Goal: Task Accomplishment & Management: Manage account settings

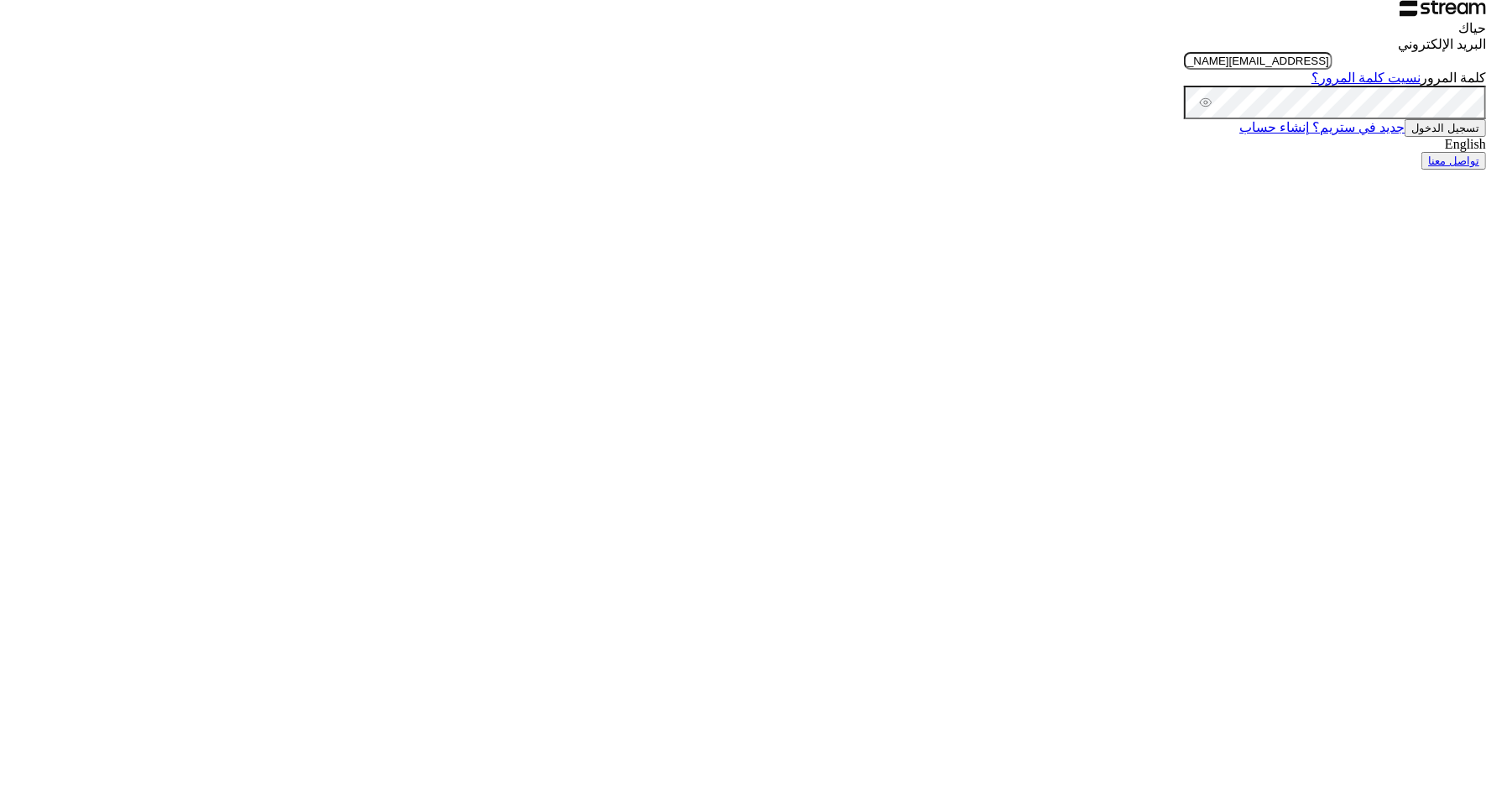
click at [1405, 137] on button "تسجيل الدخول" at bounding box center [1446, 128] width 82 height 18
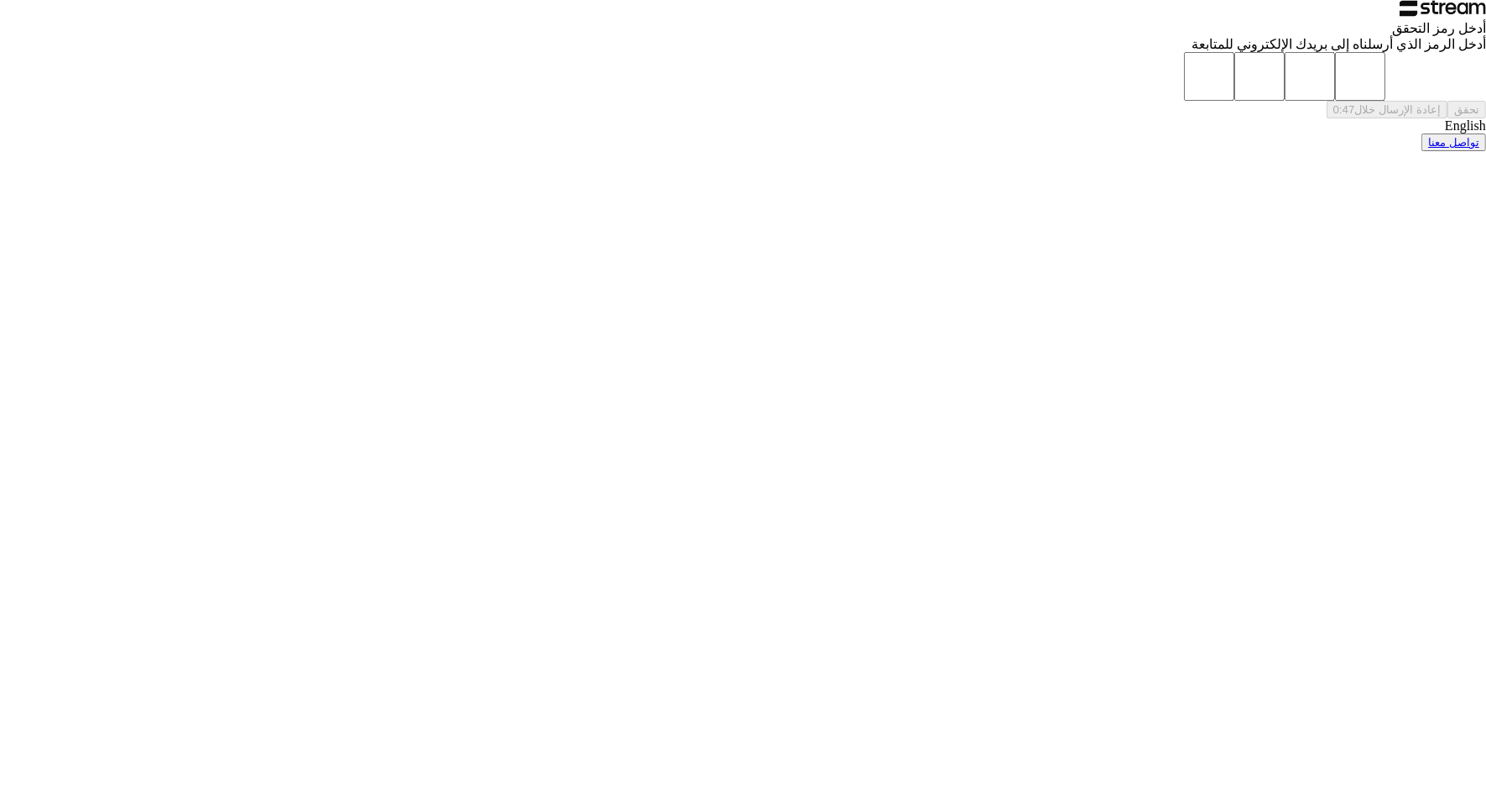
type input "2"
type input "1"
type input "5"
type input "3"
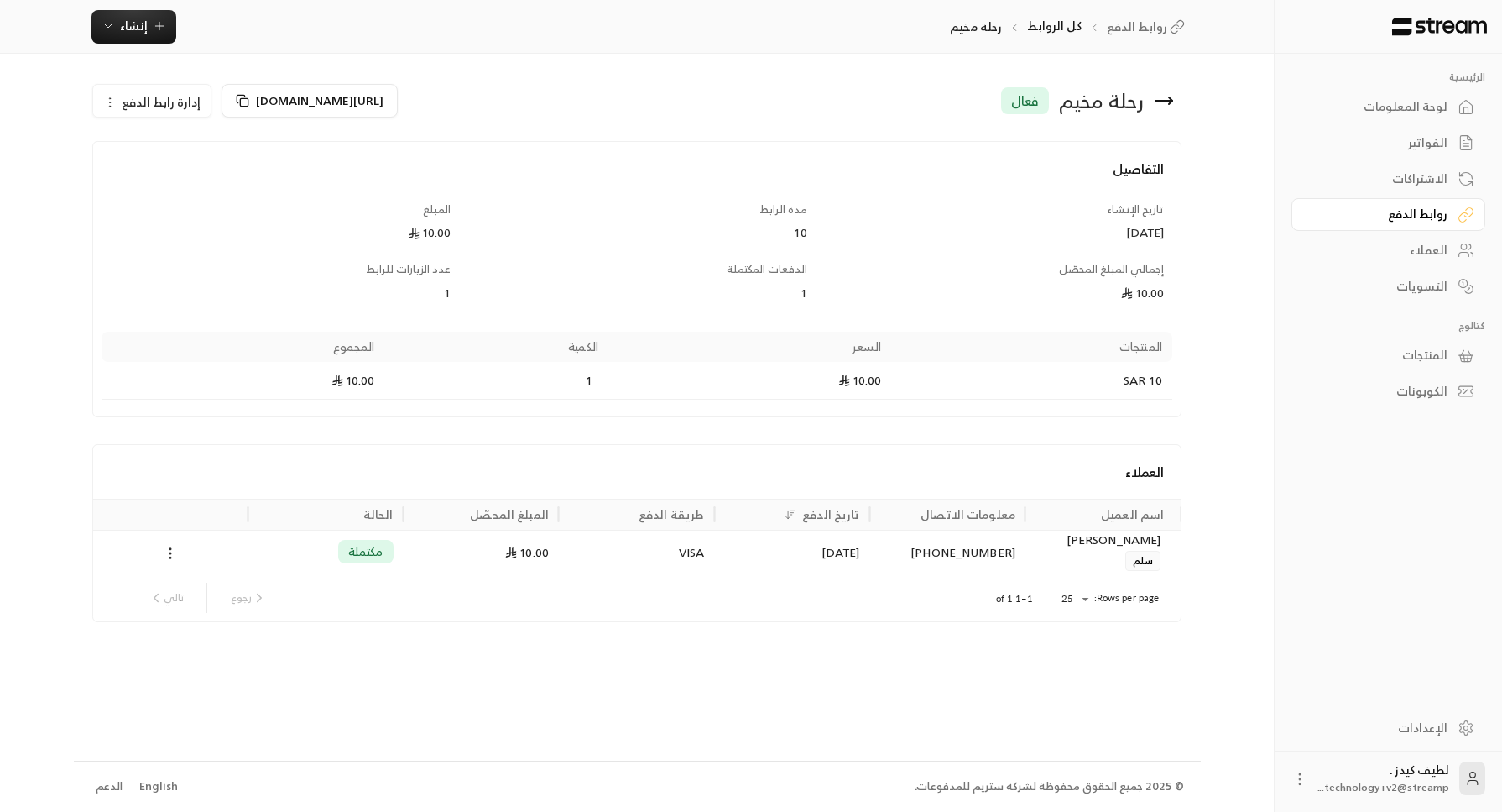
click at [1369, 114] on div "لوحة المعلومات" at bounding box center [1381, 106] width 135 height 17
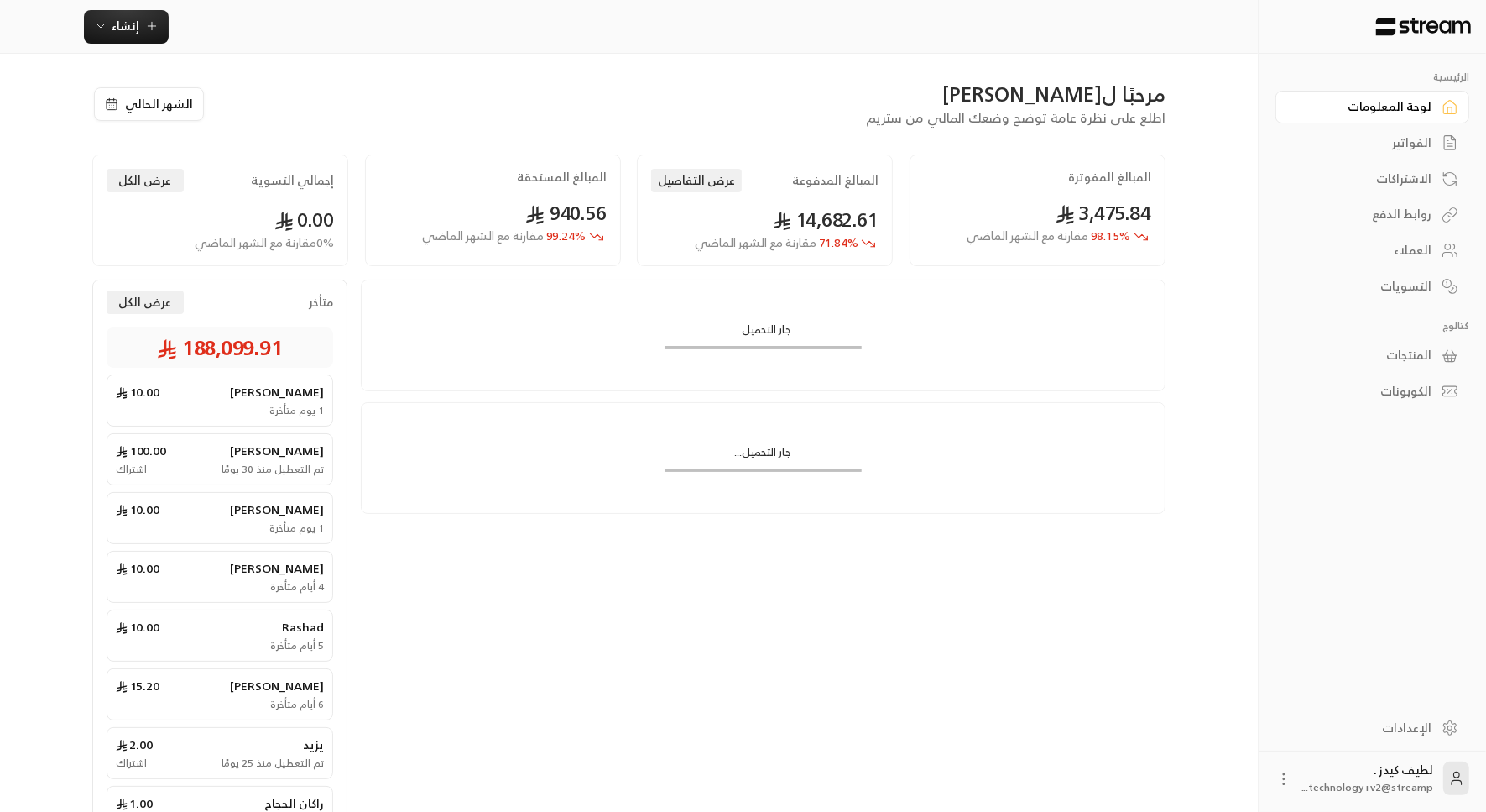
click at [1400, 735] on div "الإعدادات" at bounding box center [1365, 727] width 135 height 17
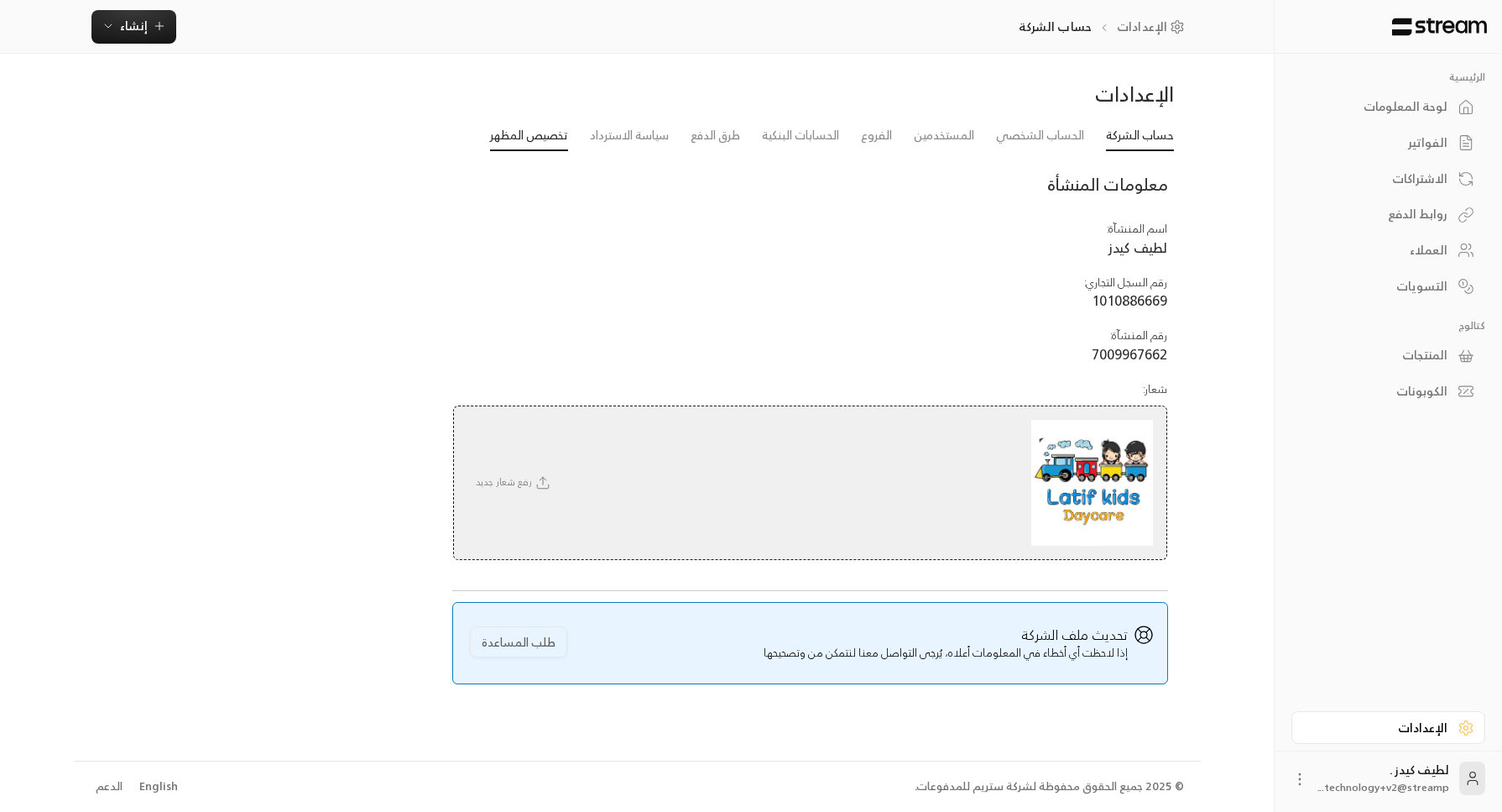
click at [526, 137] on link "تخصيص المظهر" at bounding box center [529, 136] width 78 height 30
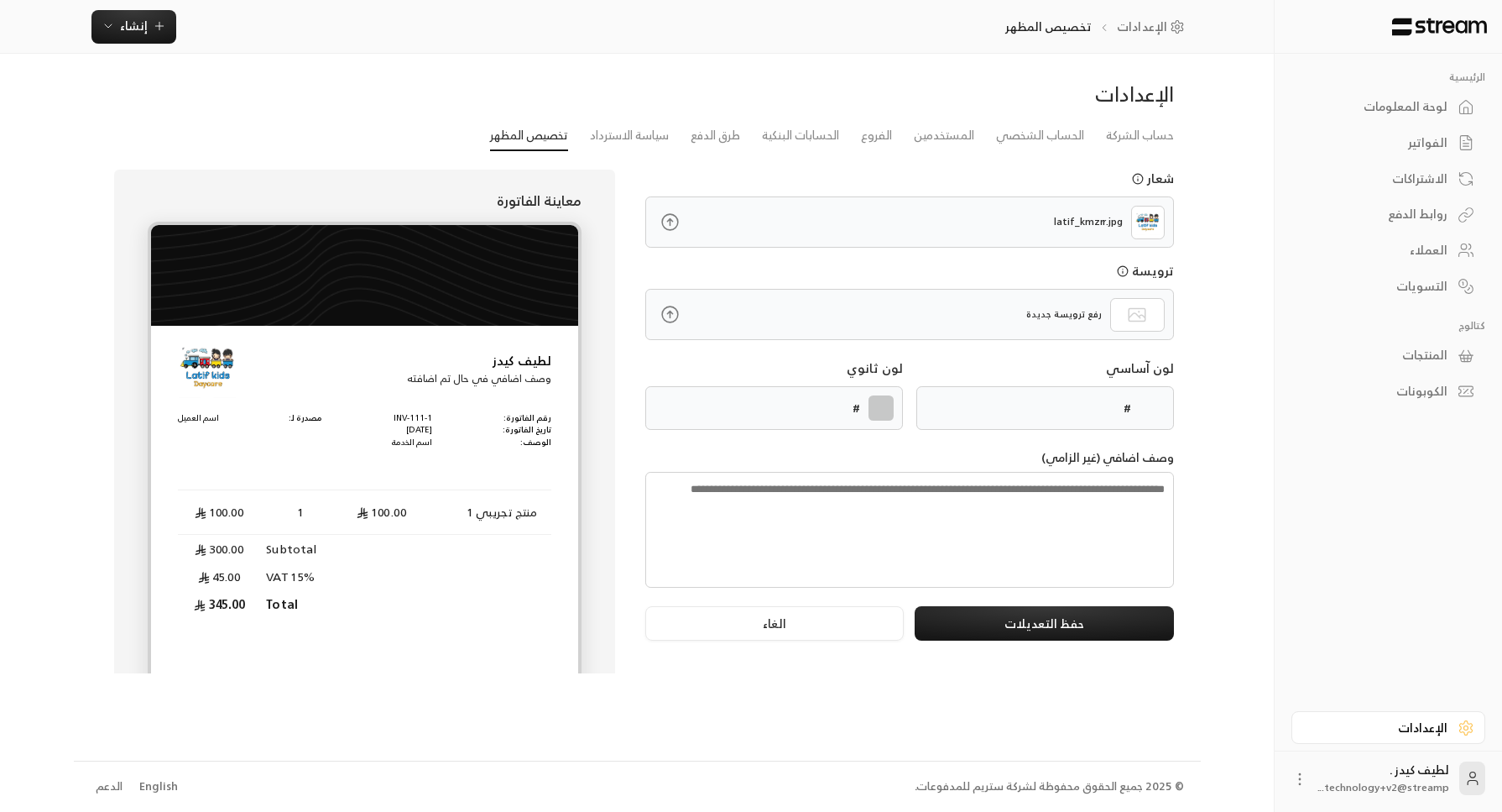
type input "******"
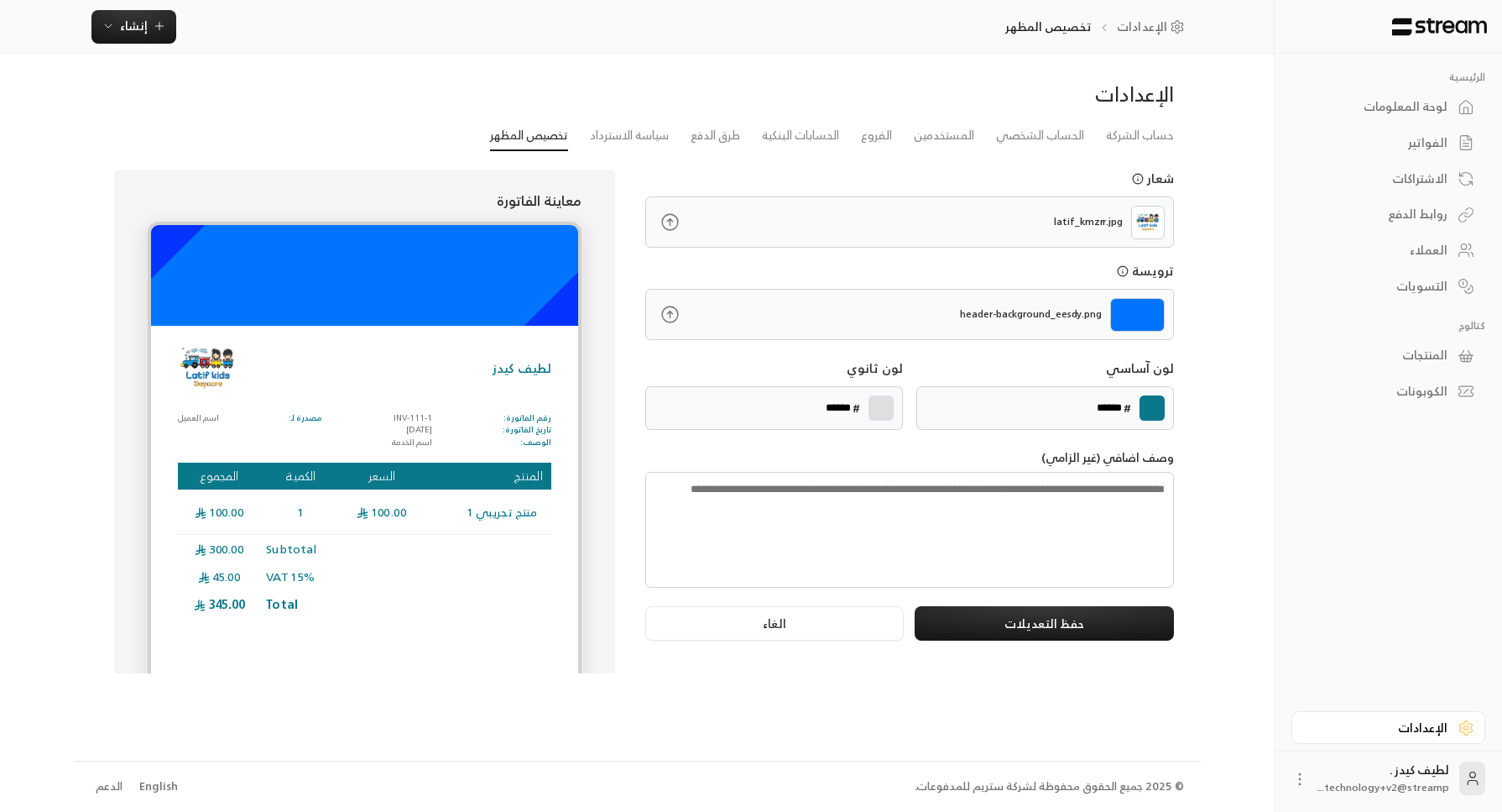
click at [671, 309] on icon at bounding box center [670, 314] width 21 height 21
click at [0, 0] on input "file" at bounding box center [0, 0] width 0 height 0
click at [879, 396] on label at bounding box center [881, 408] width 25 height 25
click at [0, 0] on input "*******" at bounding box center [0, 0] width 0 height 0
click at [204, 358] on img at bounding box center [207, 368] width 59 height 59
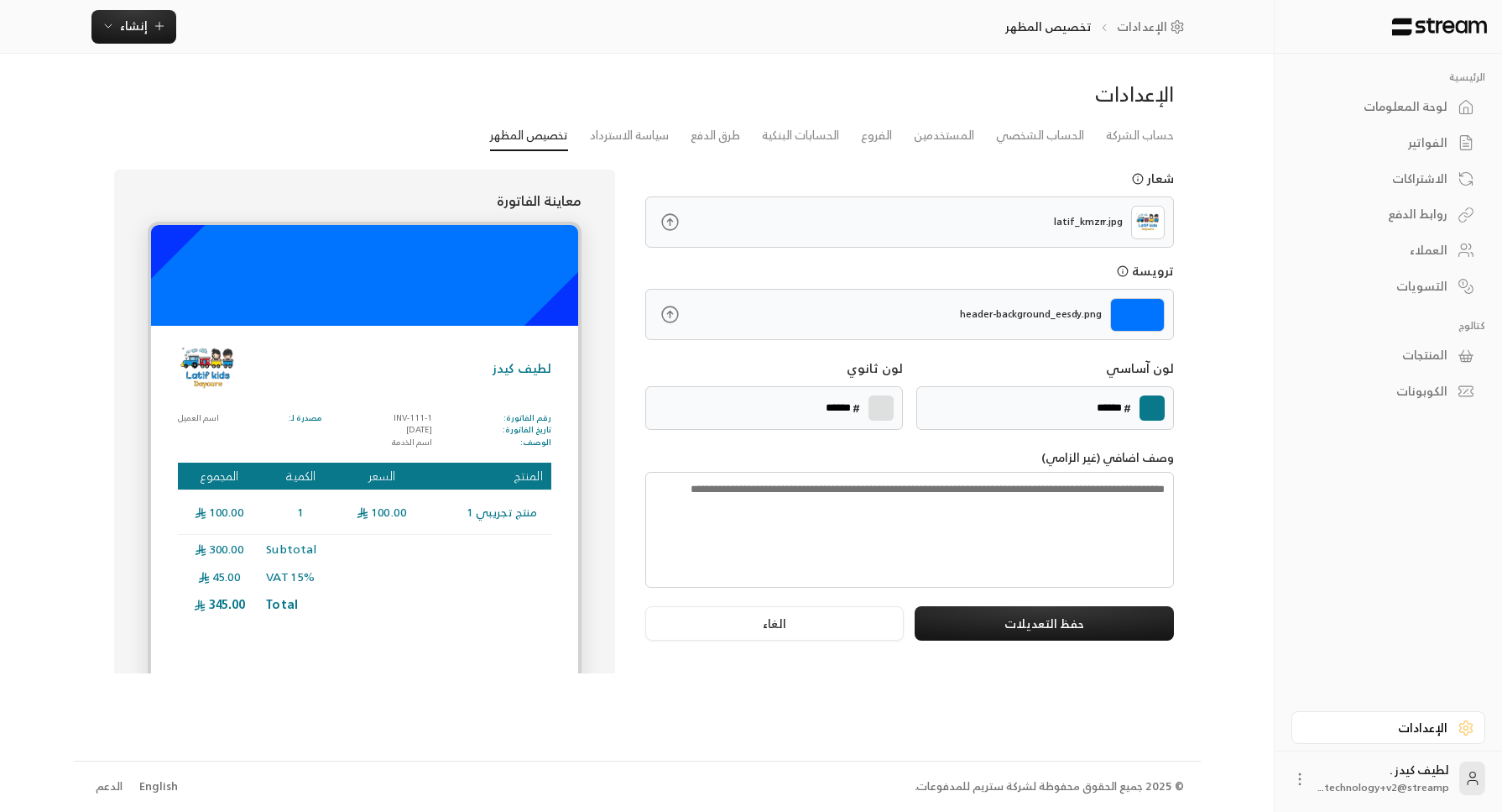
click at [1148, 399] on label at bounding box center [1152, 408] width 25 height 25
click at [0, 0] on input "*******" at bounding box center [0, 0] width 0 height 0
click at [275, 94] on div "الإعدادات" at bounding box center [637, 101] width 1090 height 40
click at [1158, 402] on label at bounding box center [1152, 408] width 25 height 25
click at [0, 0] on input "*******" at bounding box center [0, 0] width 0 height 0
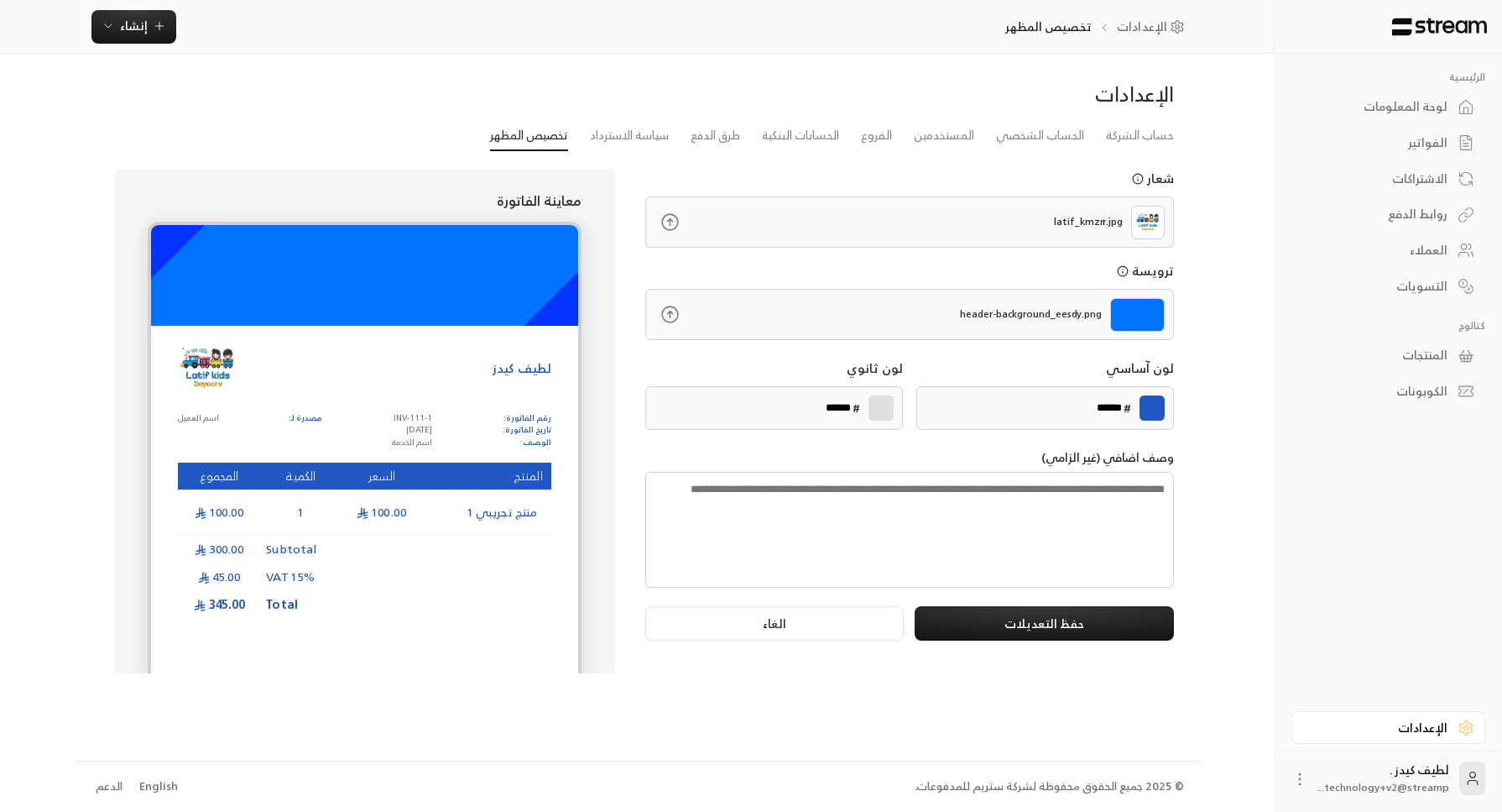
type input "******"
click at [247, 103] on div "الإعدادات" at bounding box center [637, 101] width 1090 height 40
click at [1152, 226] on img at bounding box center [1148, 222] width 24 height 25
click at [1024, 616] on button "حفظ التعديلات" at bounding box center [1043, 623] width 258 height 35
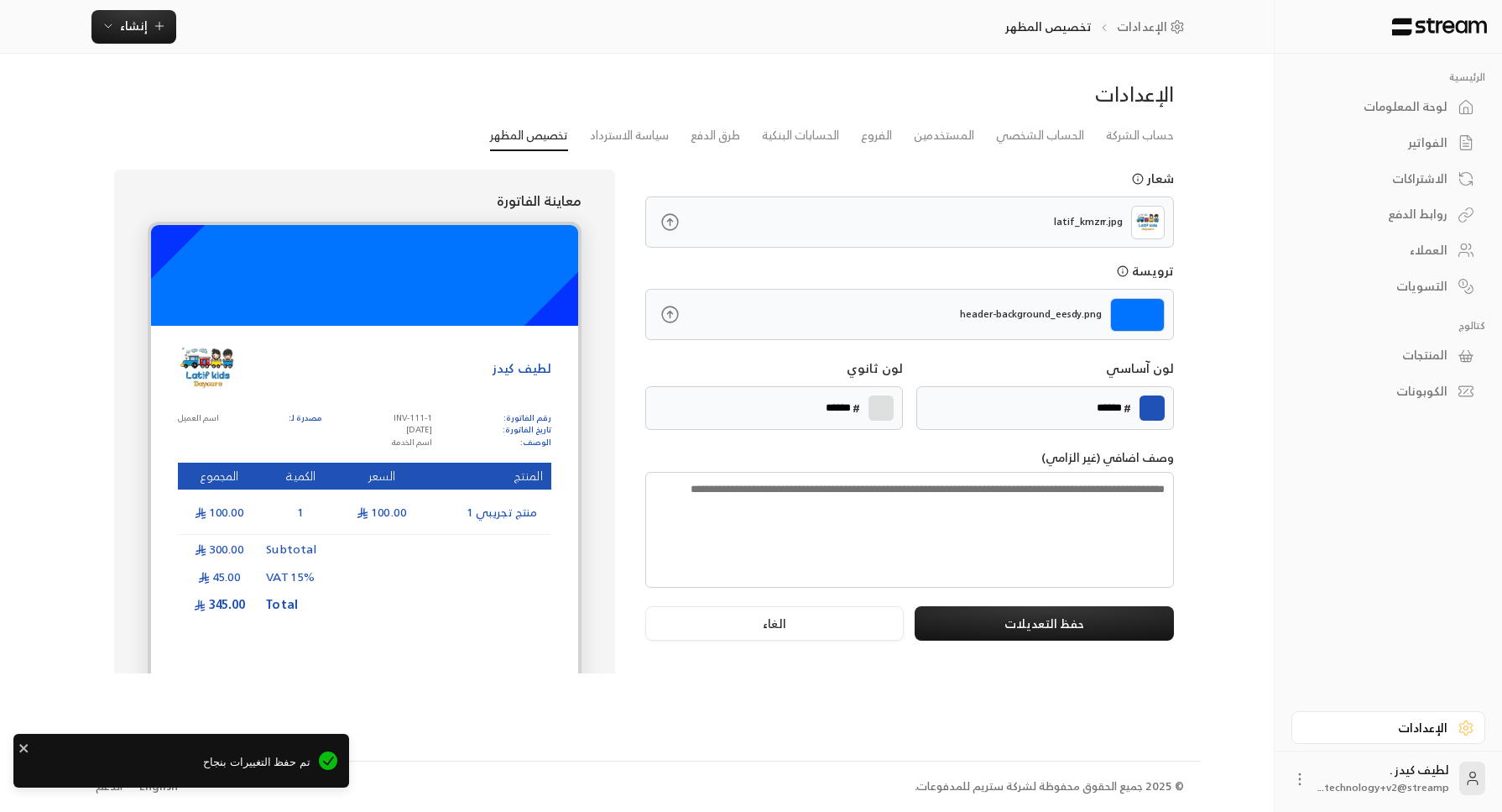
click at [675, 215] on icon at bounding box center [670, 222] width 16 height 16
click at [0, 0] on input "file" at bounding box center [0, 0] width 0 height 0
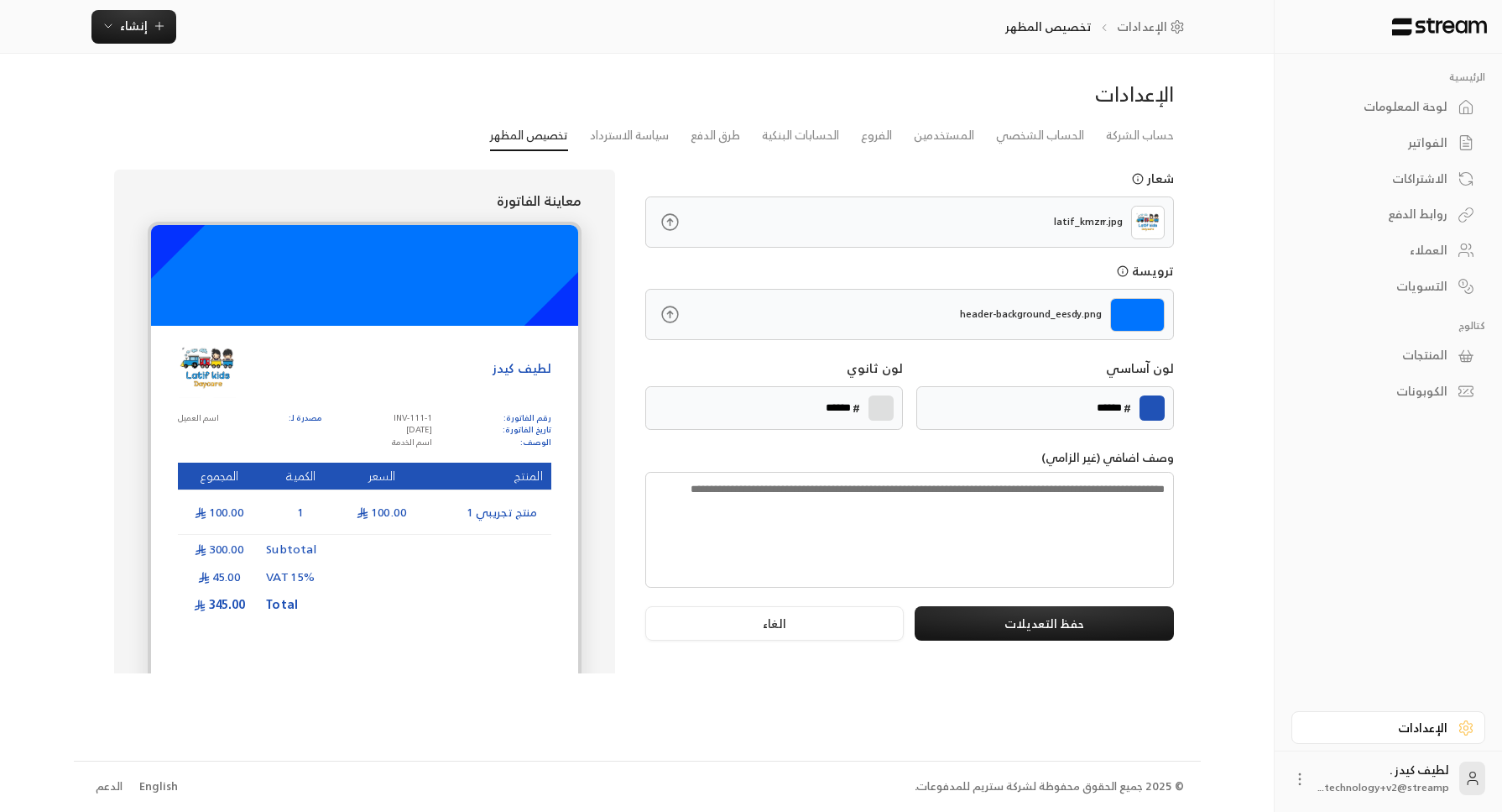
click at [669, 307] on icon at bounding box center [670, 314] width 21 height 21
click at [0, 0] on input "file" at bounding box center [0, 0] width 0 height 0
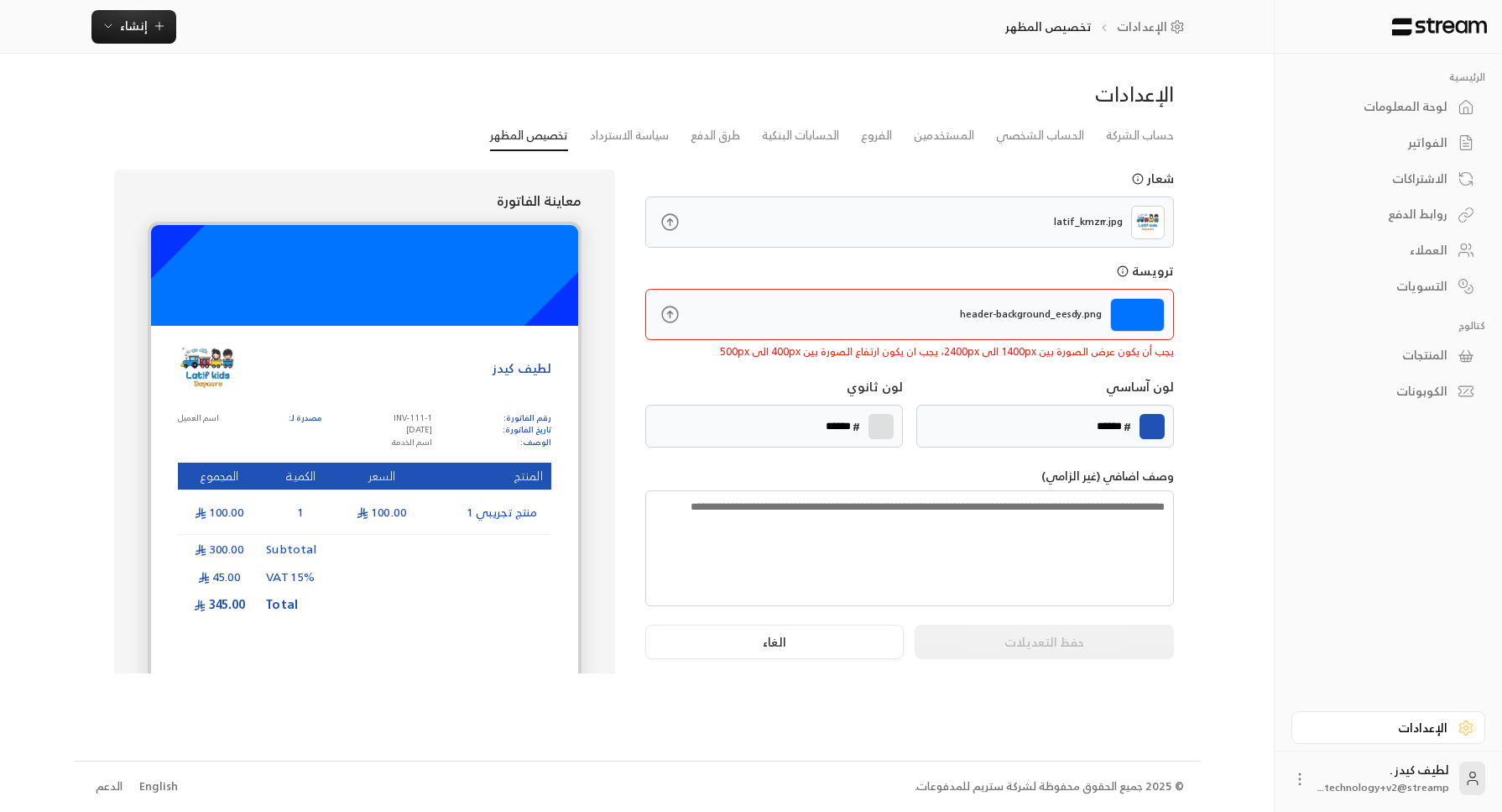
click at [676, 305] on icon at bounding box center [670, 314] width 21 height 21
click at [0, 0] on input "file" at bounding box center [0, 0] width 0 height 0
click at [668, 635] on button "الغاء" at bounding box center [774, 641] width 258 height 35
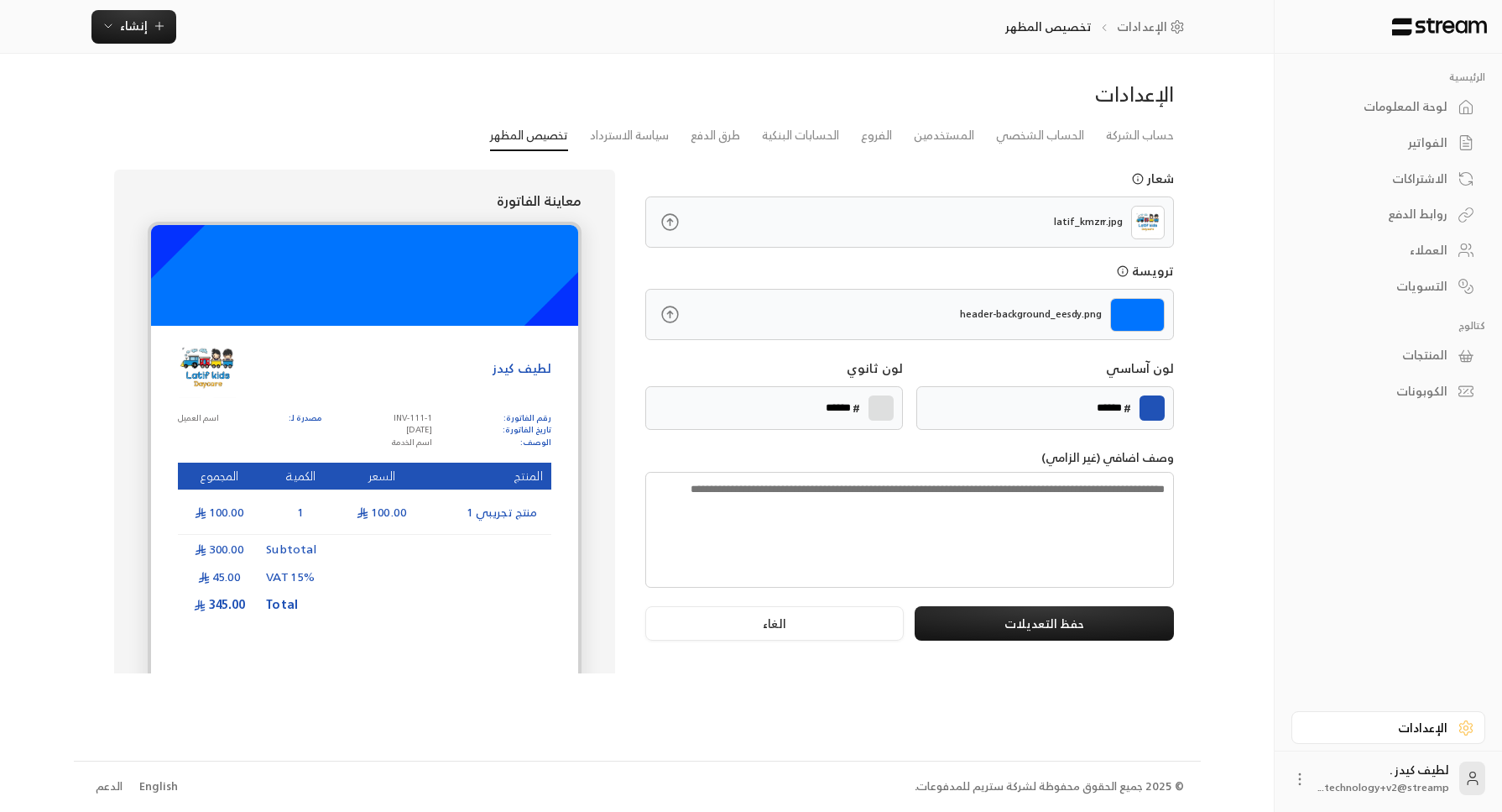
click at [1419, 98] on div "لوحة المعلومات" at bounding box center [1381, 106] width 135 height 17
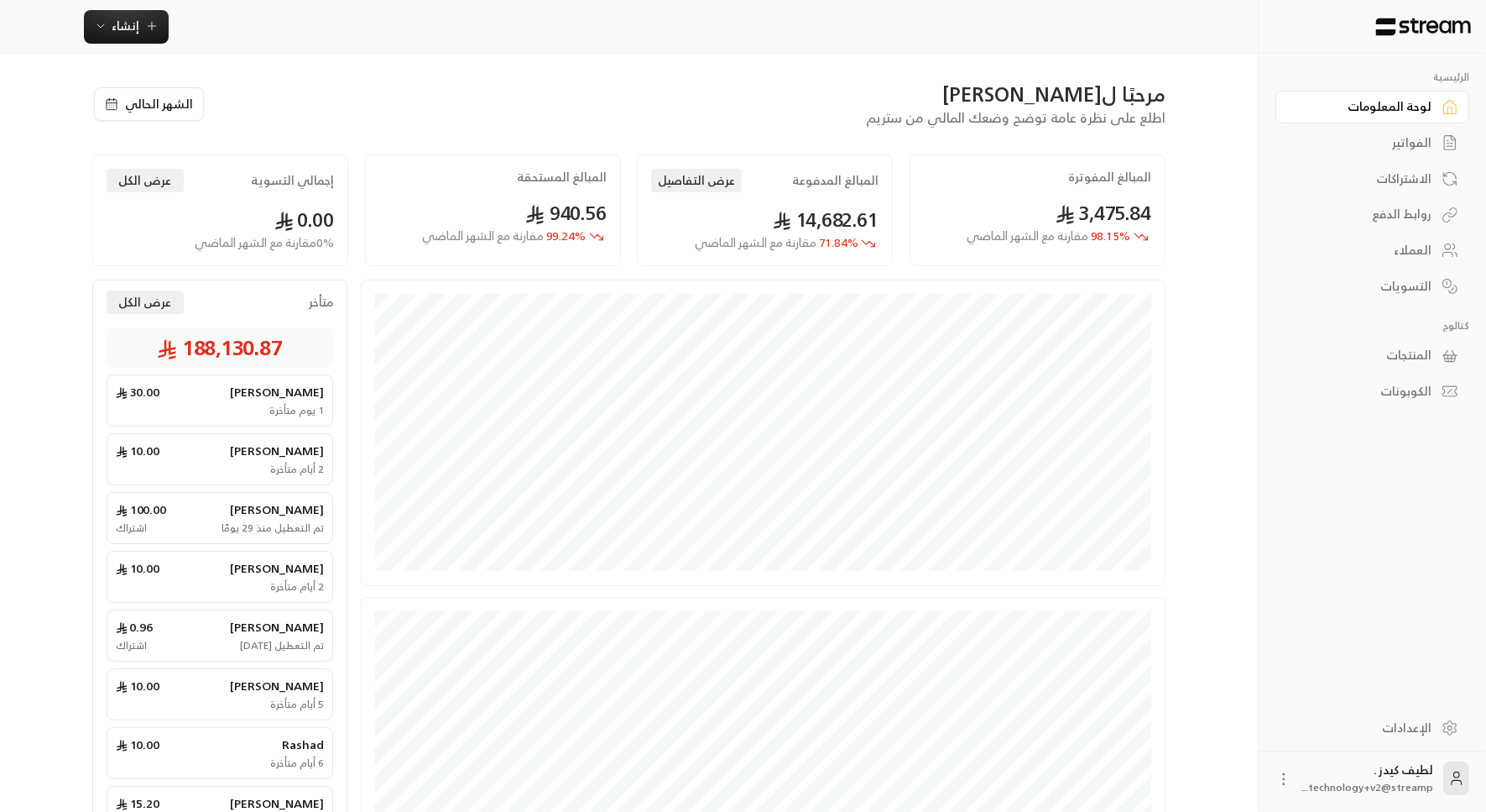
click at [1423, 131] on link "الفواتير" at bounding box center [1372, 143] width 194 height 33
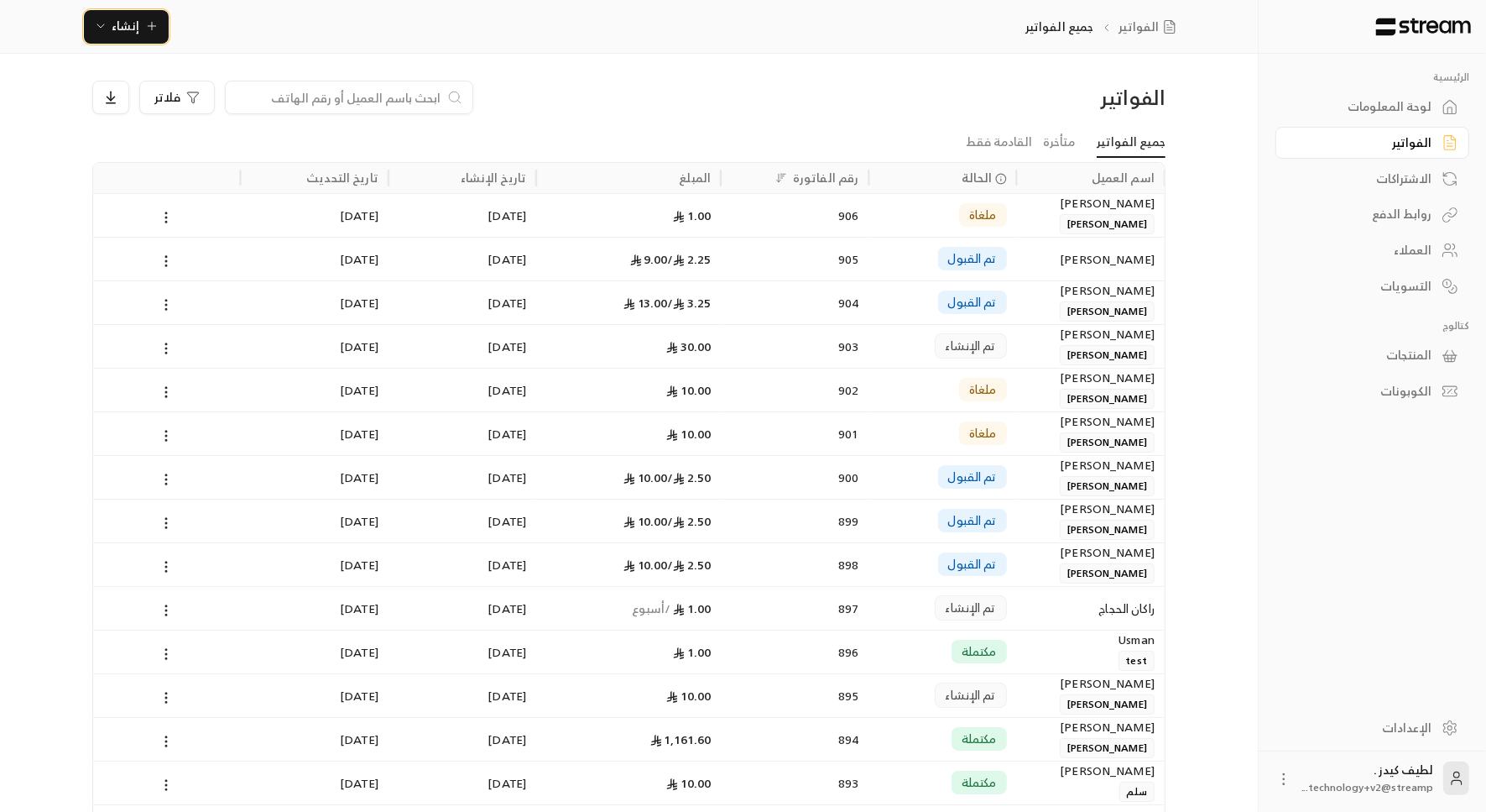
click at [137, 29] on span "إنشاء" at bounding box center [126, 25] width 27 height 21
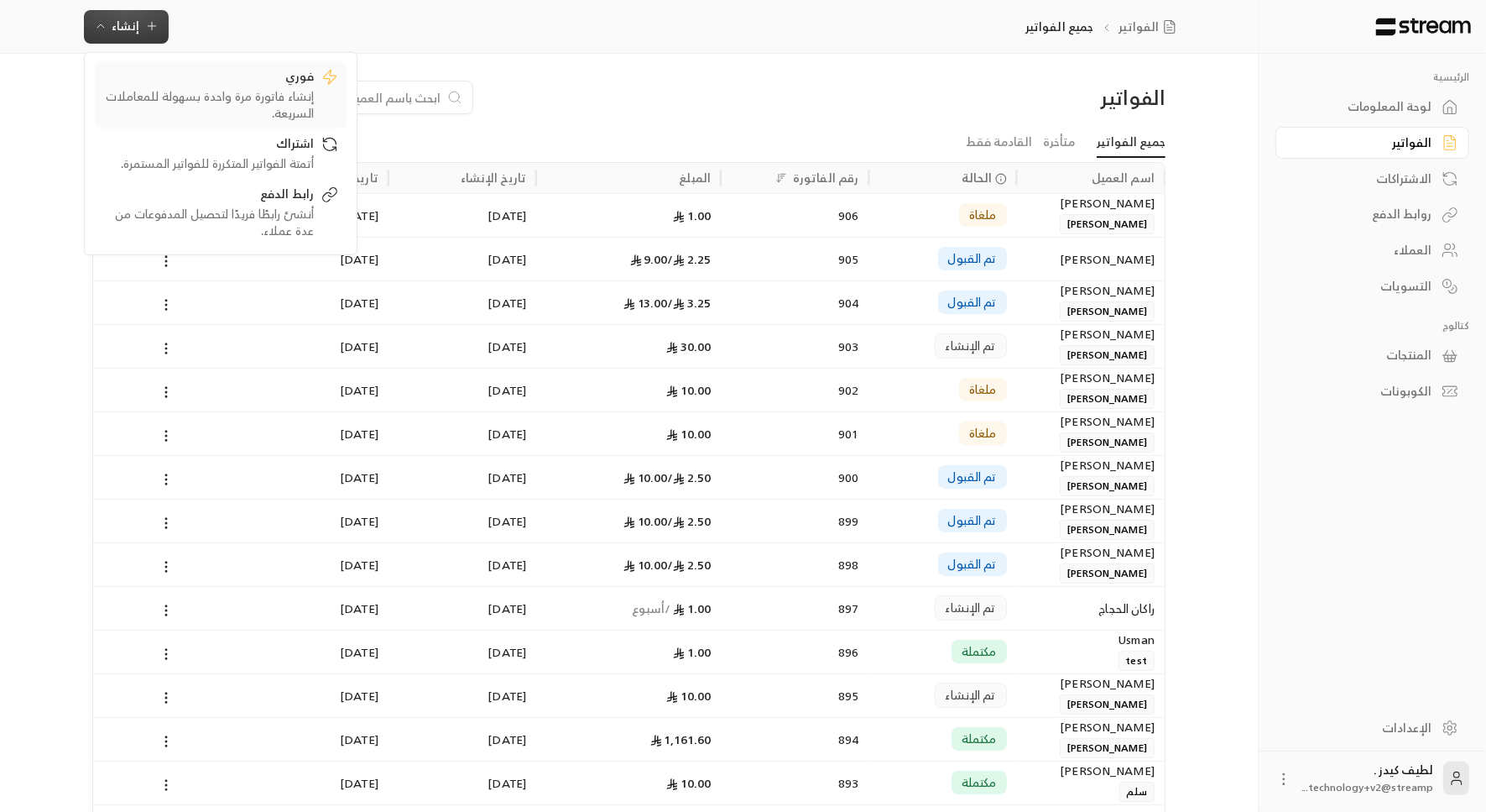
click at [204, 86] on div "فوري" at bounding box center [209, 76] width 211 height 20
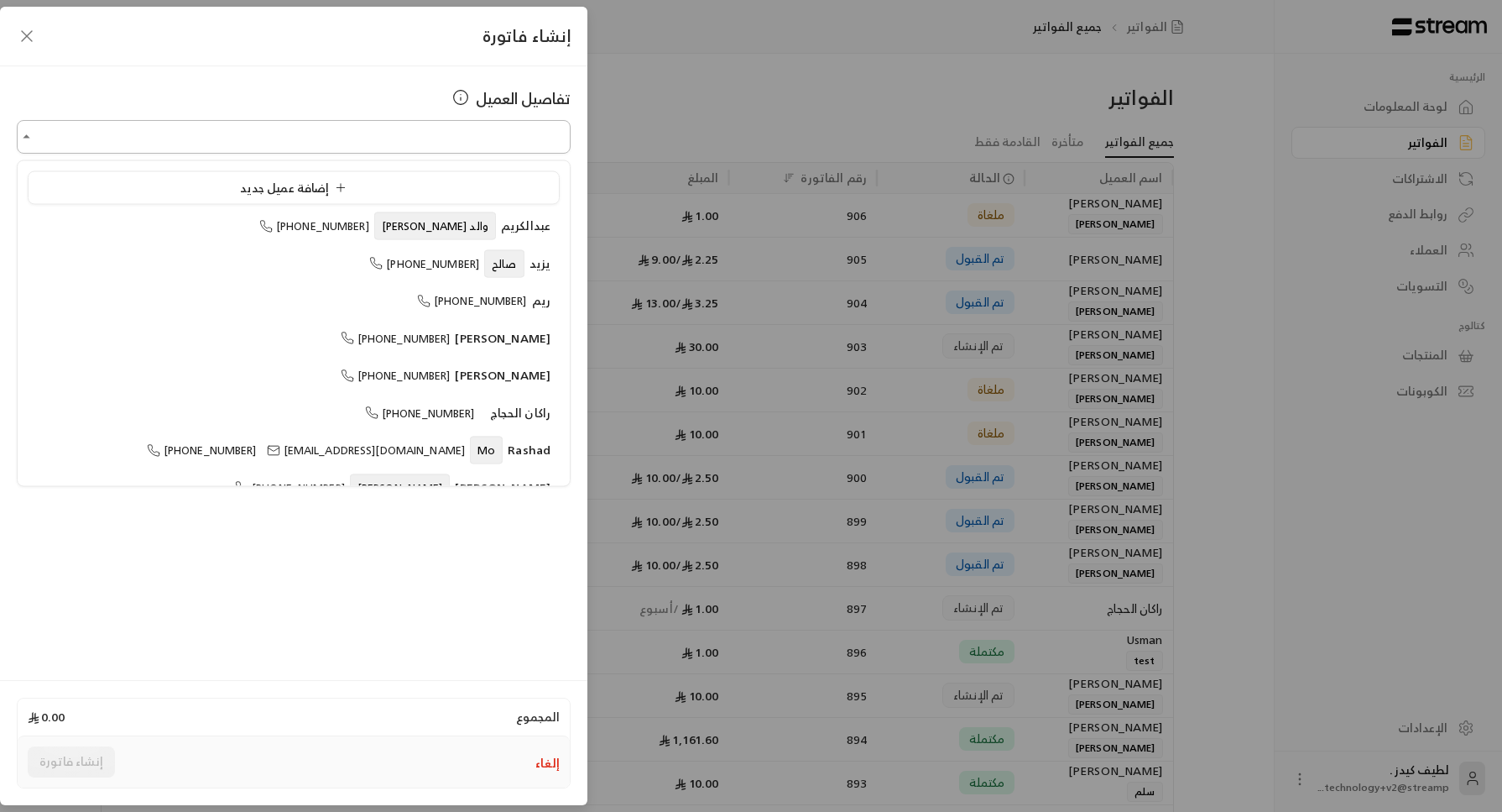
click at [248, 141] on input "اختر العميل" at bounding box center [293, 136] width 554 height 29
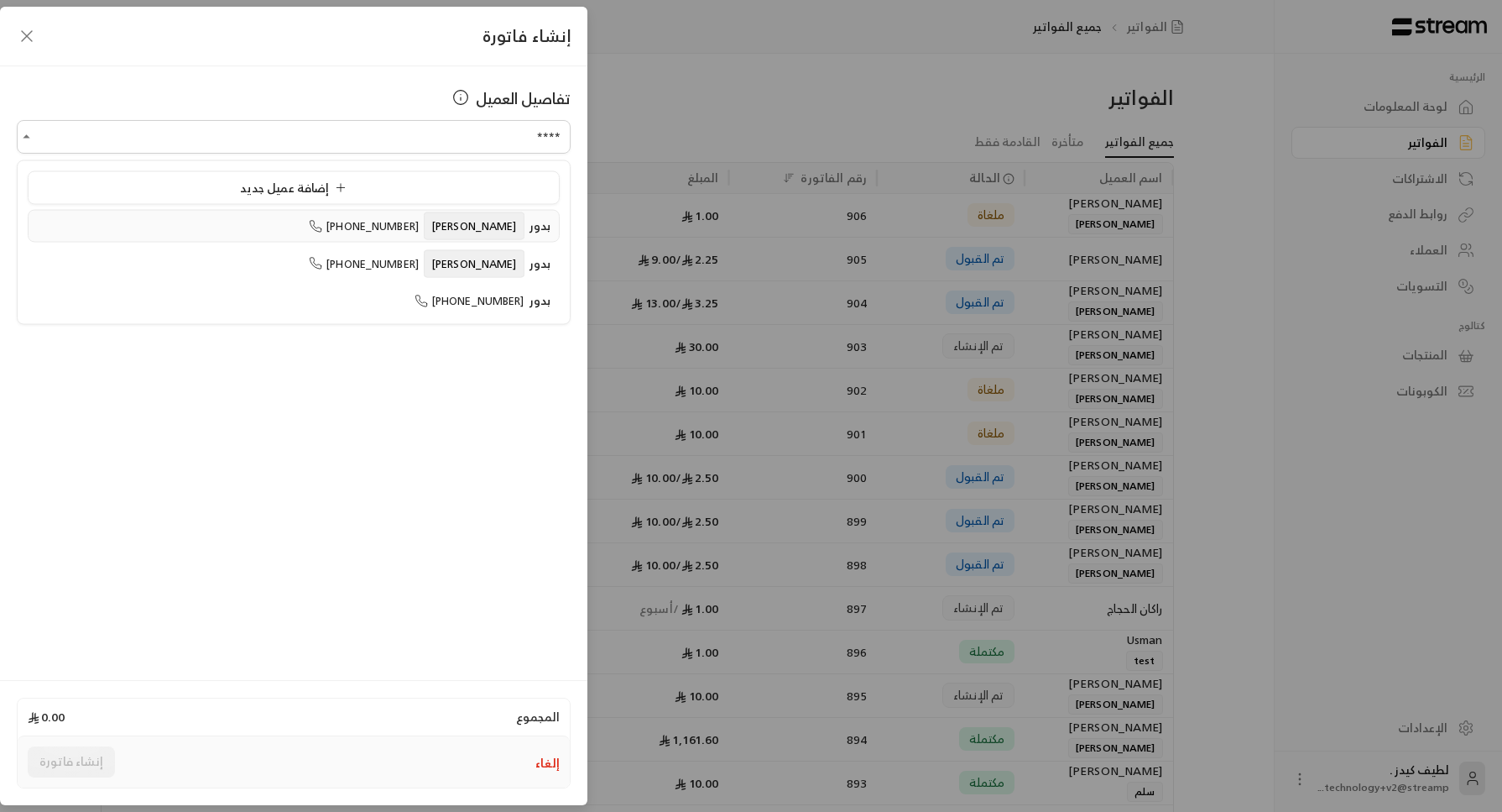
click at [342, 224] on div "بدور خالد +966504187888" at bounding box center [293, 226] width 514 height 18
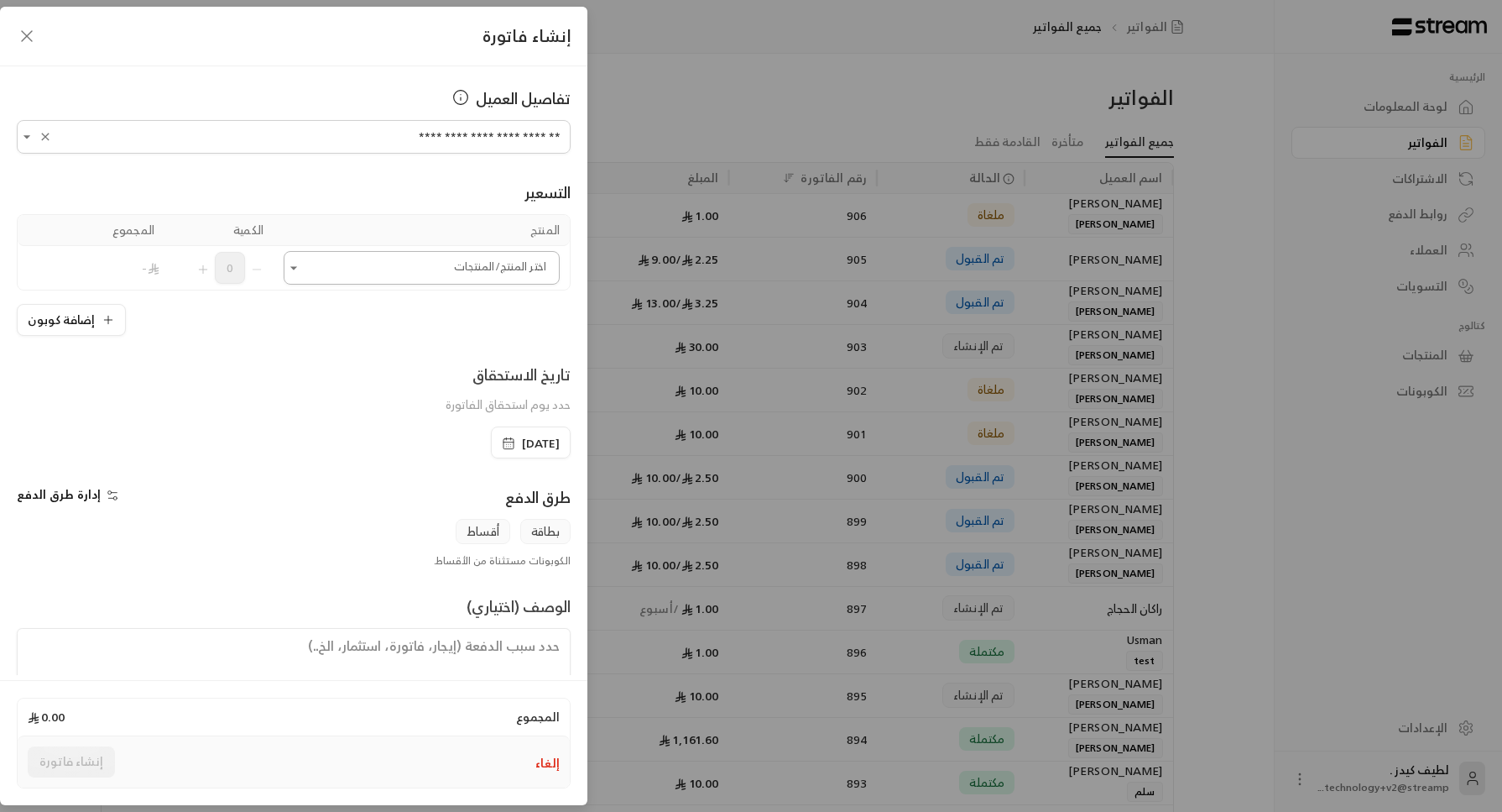
type input "**********"
click at [346, 263] on input "اختر العميل" at bounding box center [422, 268] width 276 height 29
click at [498, 570] on span "14k test" at bounding box center [516, 568] width 47 height 21
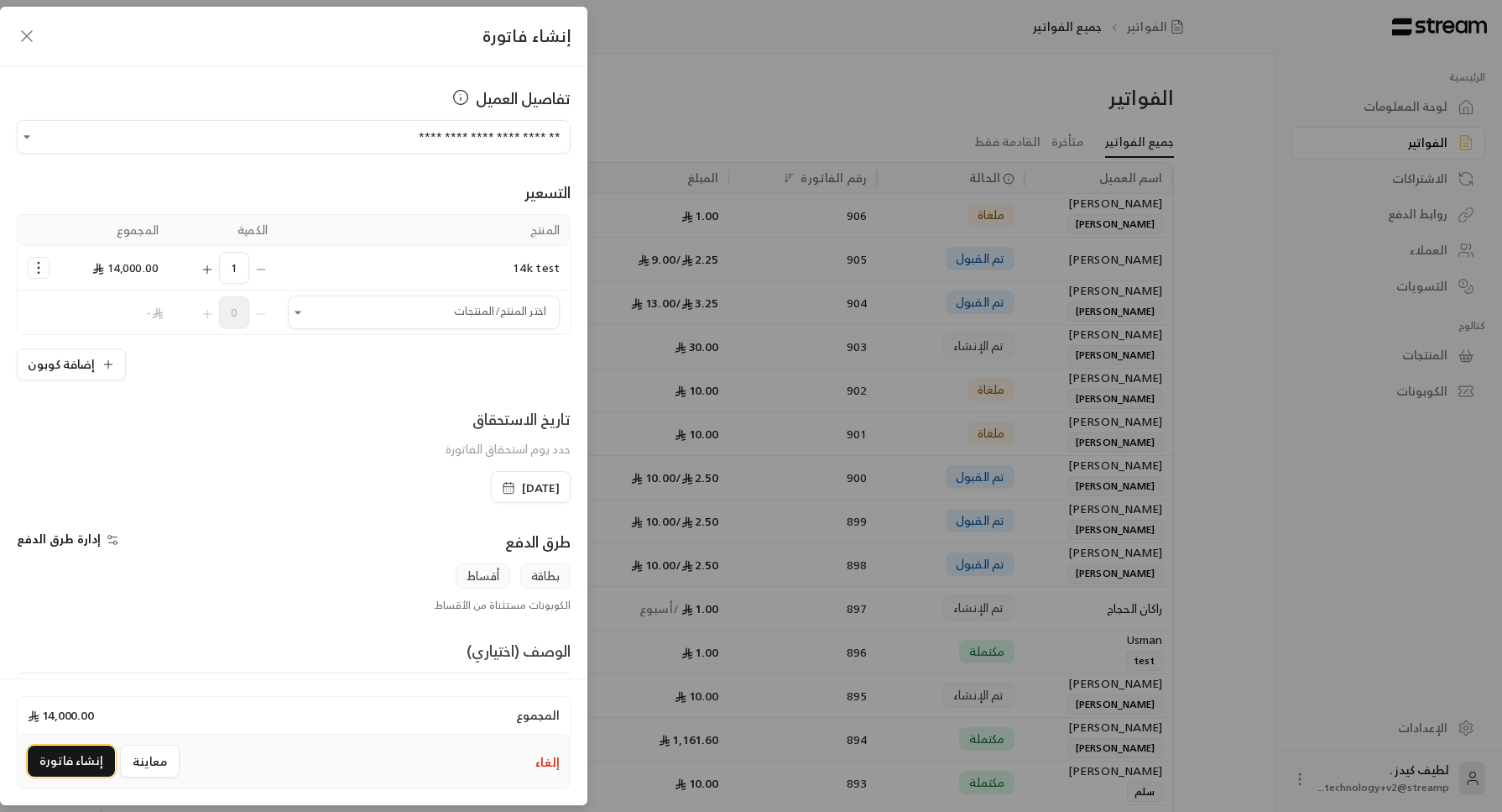
click at [72, 752] on button "إنشاء فاتورة" at bounding box center [70, 760] width 87 height 31
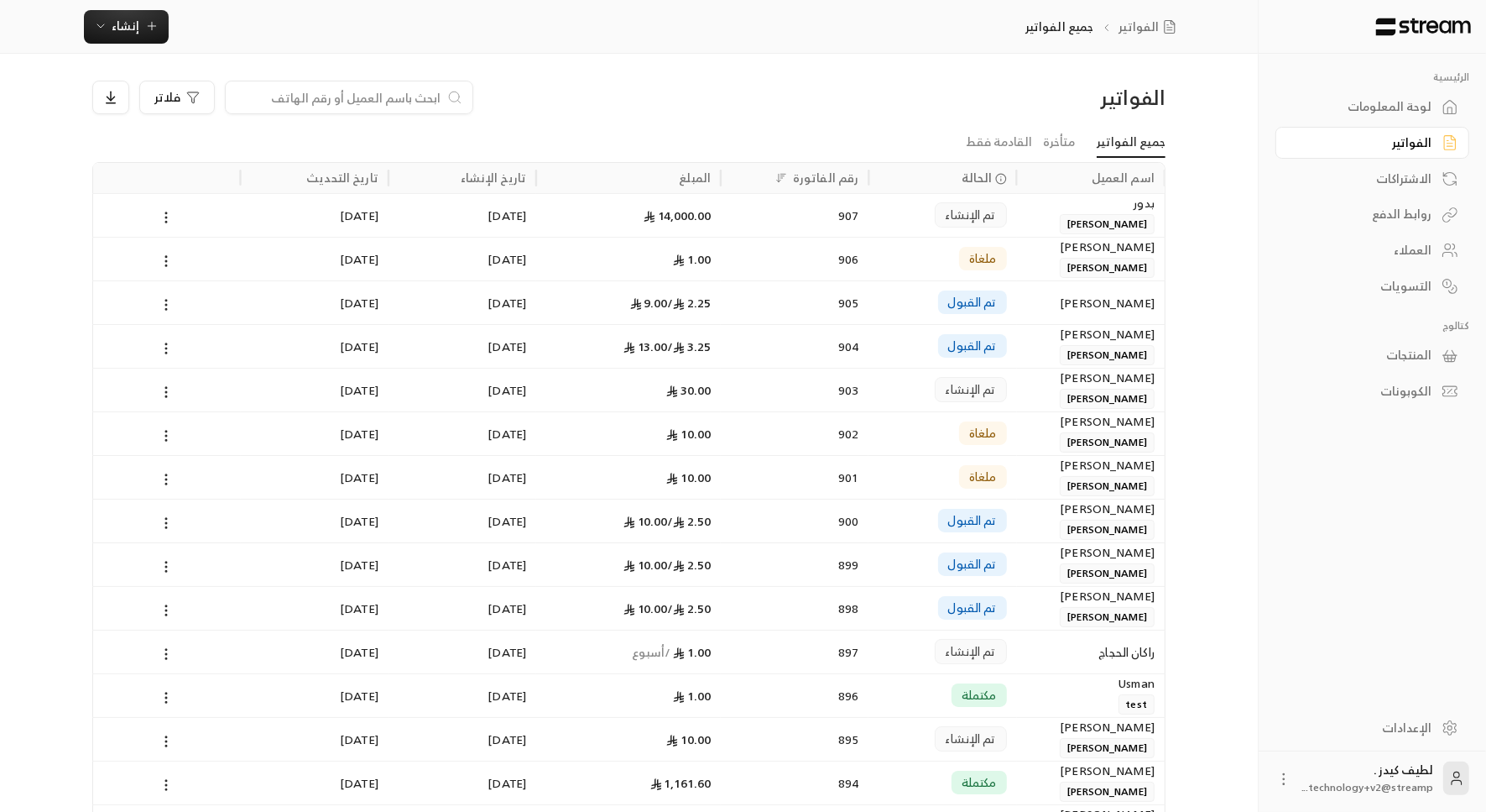
click at [1230, 170] on div "الرئيسية لوحة المعلومات الفواتير الاشتراكات روابط الدفع العملاء التسويات كتالوج…" at bounding box center [743, 705] width 1355 height 1411
click at [1423, 727] on div "الإعدادات" at bounding box center [1365, 727] width 135 height 17
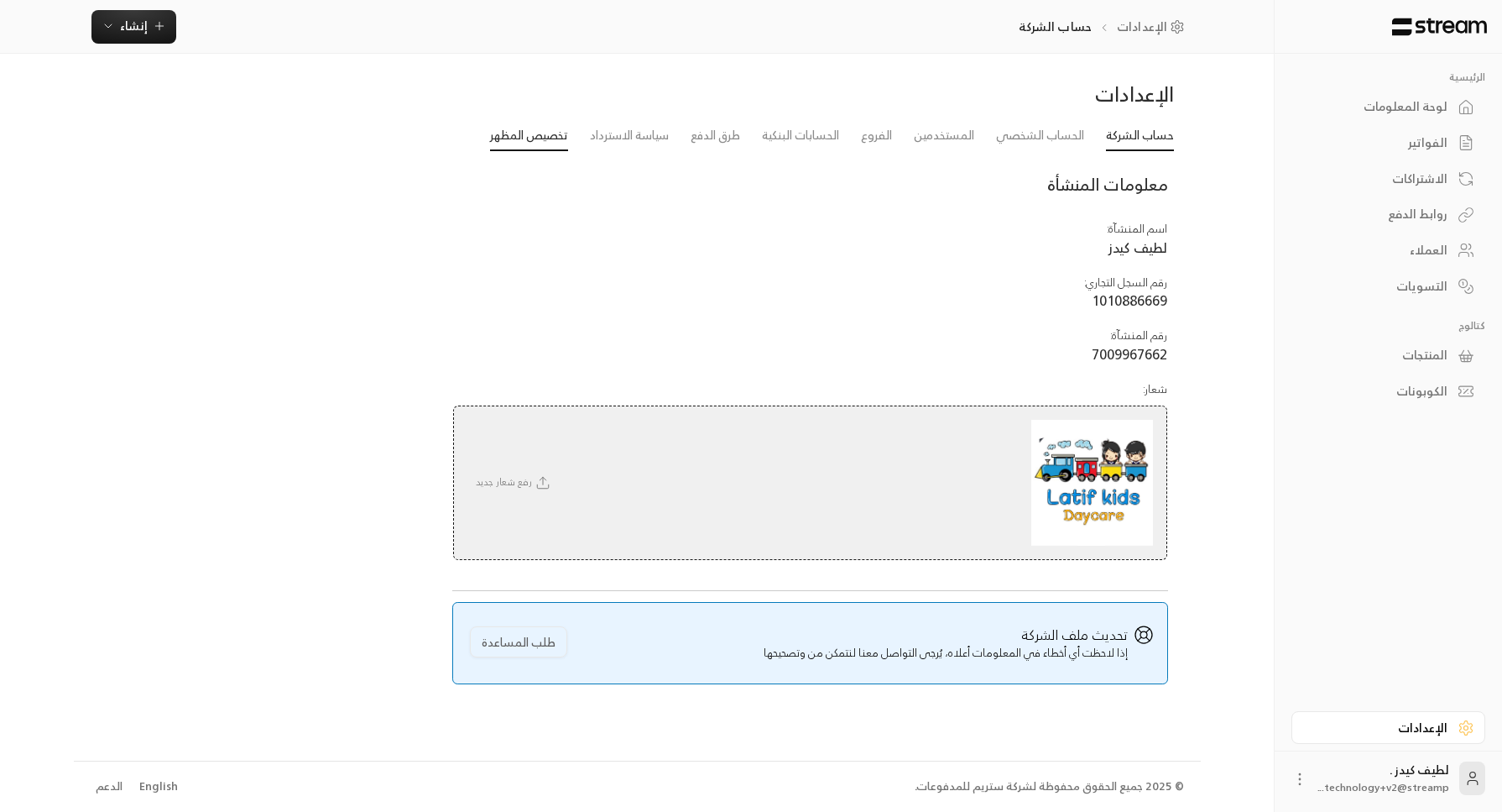
click at [541, 129] on link "تخصيص المظهر" at bounding box center [529, 136] width 78 height 30
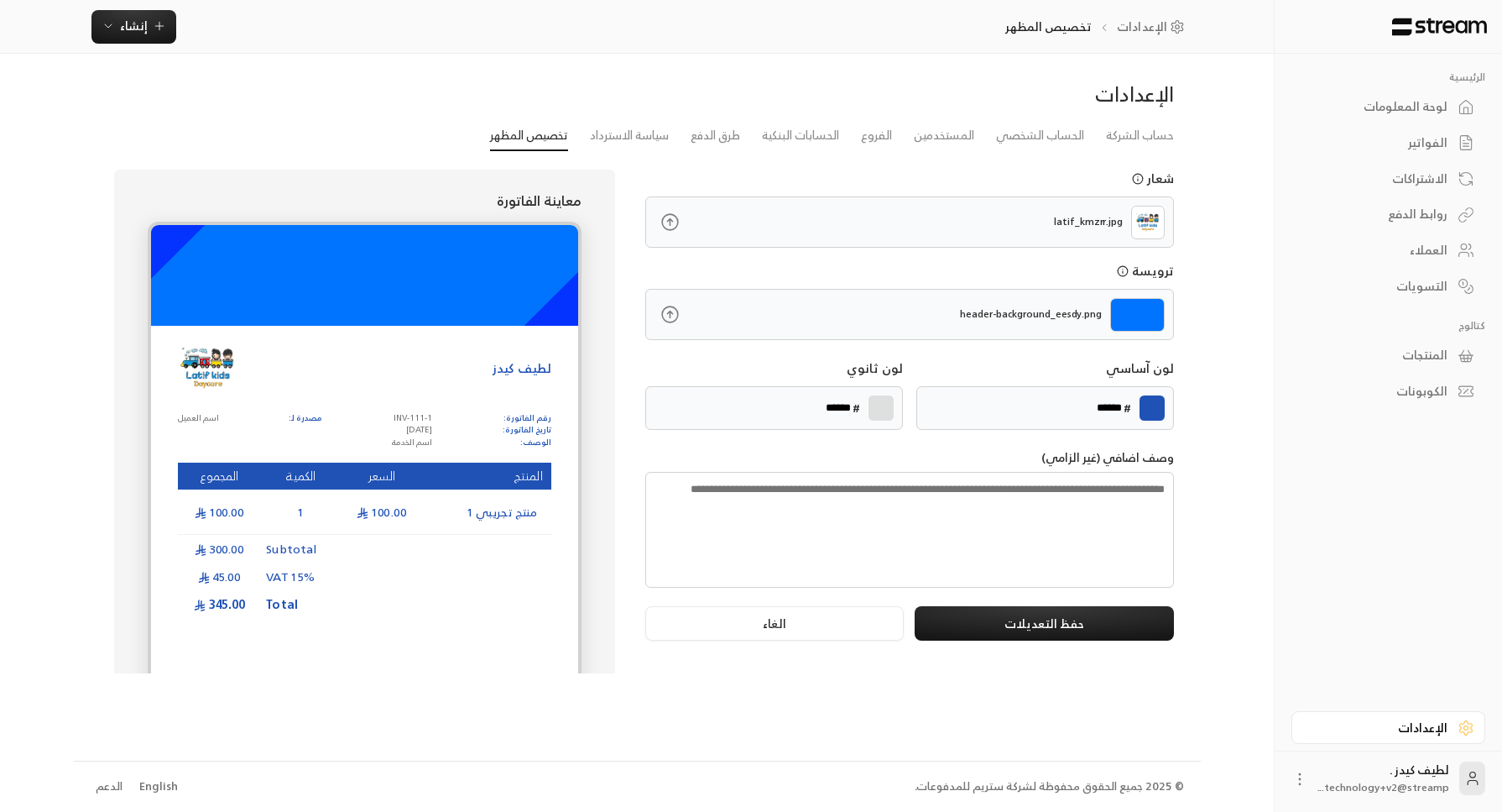
click at [670, 319] on icon at bounding box center [670, 314] width 21 height 21
click at [0, 0] on input "file" at bounding box center [0, 0] width 0 height 0
click at [1125, 310] on img at bounding box center [1137, 315] width 55 height 34
click at [155, 781] on div "English" at bounding box center [158, 787] width 39 height 17
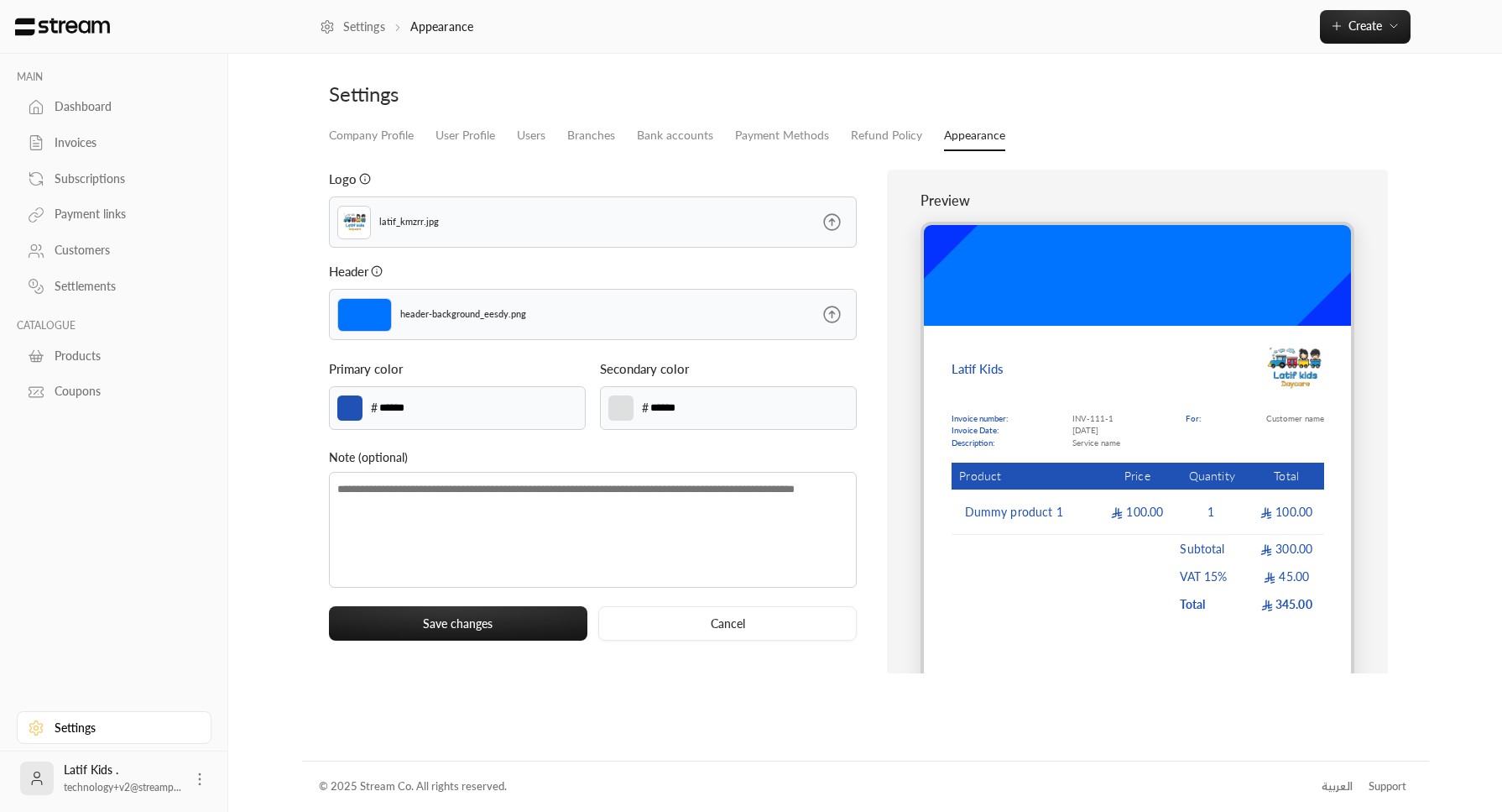
click at [833, 228] on icon at bounding box center [832, 222] width 21 height 21
click at [0, 0] on input "file" at bounding box center [0, 0] width 0 height 0
click at [358, 320] on img at bounding box center [365, 315] width 55 height 34
click at [838, 305] on icon at bounding box center [832, 314] width 21 height 21
click at [0, 0] on input "file" at bounding box center [0, 0] width 0 height 0
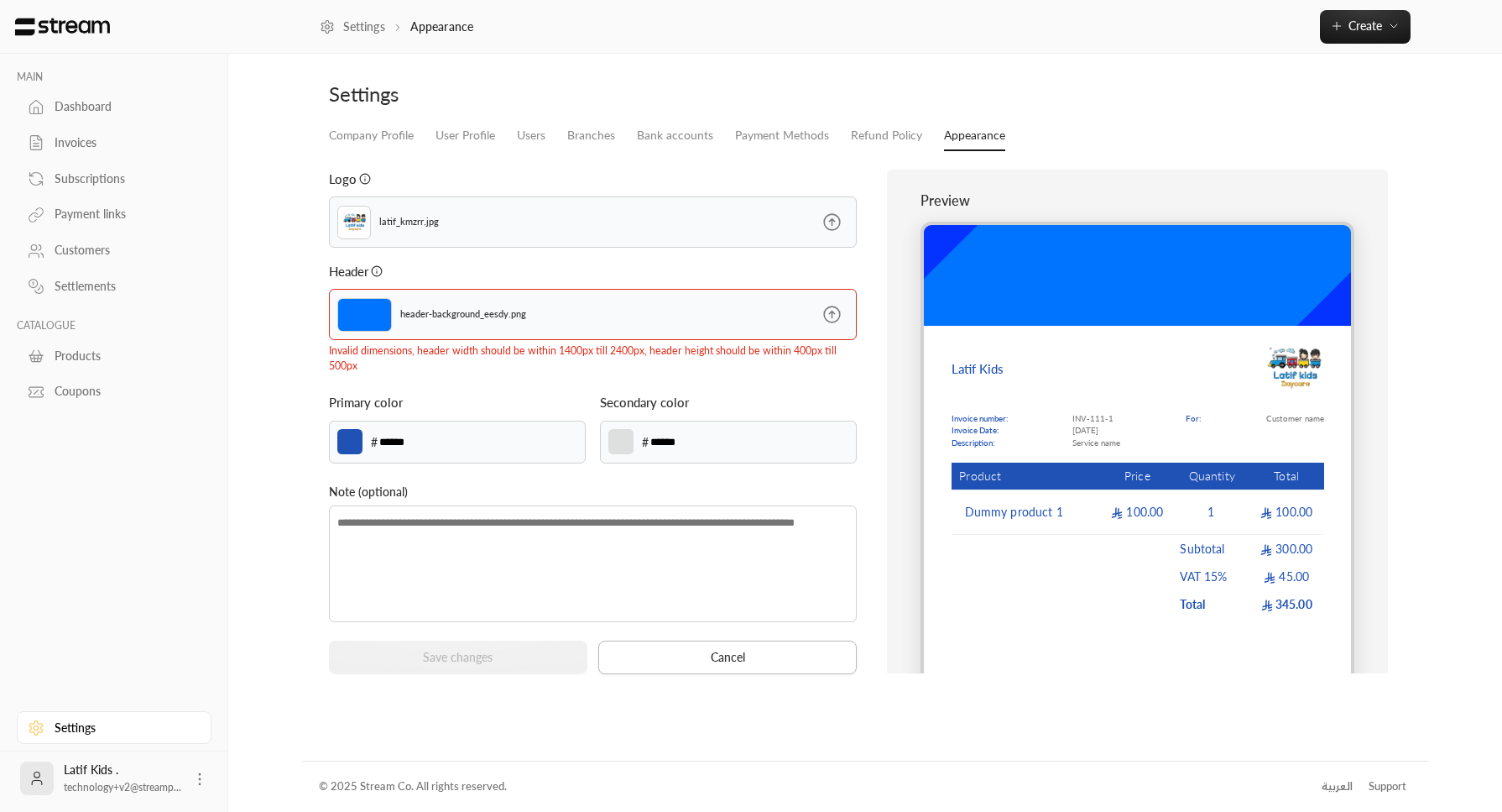
click at [680, 656] on button "Cancel" at bounding box center [728, 657] width 258 height 35
